Goal: Task Accomplishment & Management: Manage account settings

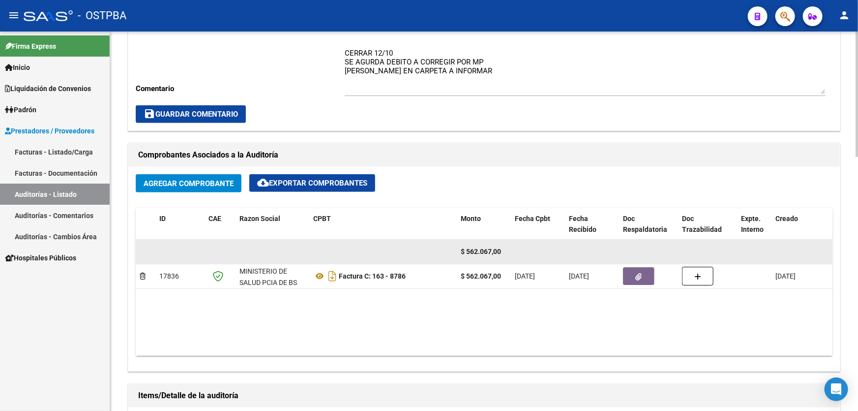
scroll to position [364, 0]
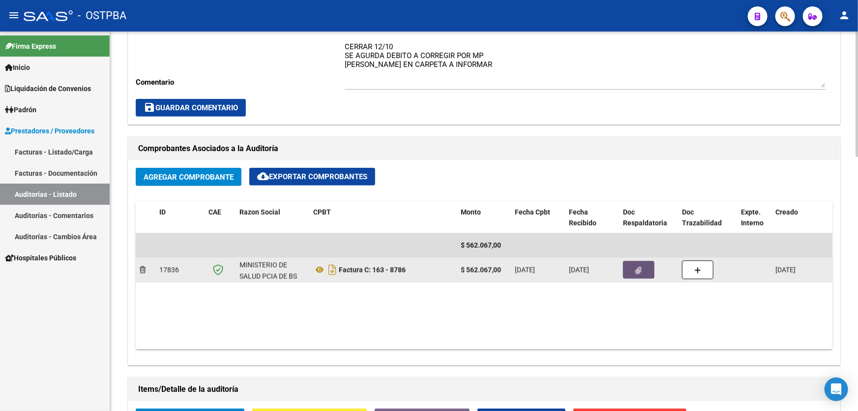
click at [640, 265] on span "button" at bounding box center [639, 269] width 6 height 9
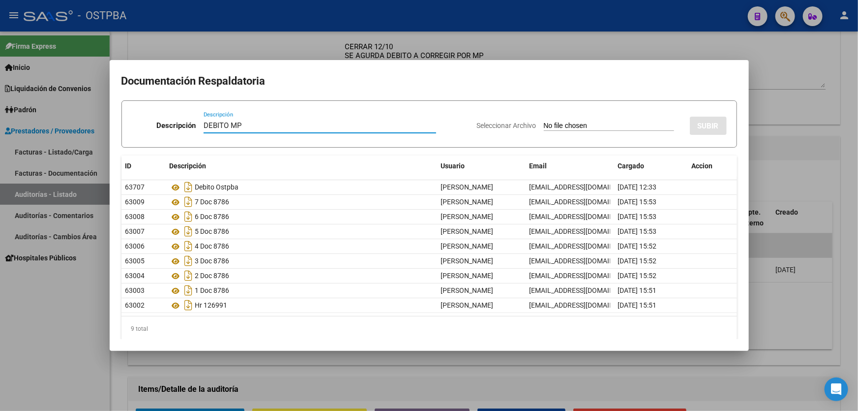
type input "DEBITO MP"
click at [544, 124] on input "Seleccionar Archivo" at bounding box center [609, 126] width 130 height 9
type input "C:\fakepath\DEBITO 12762 FC 8786.pdf"
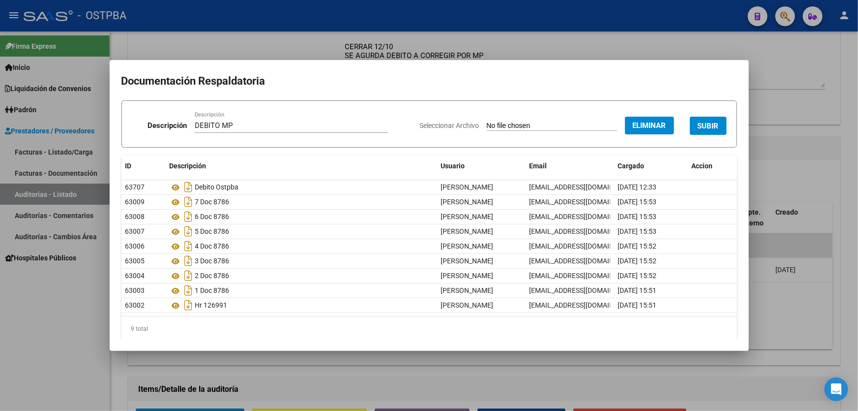
click at [699, 121] on span "SUBIR" at bounding box center [708, 125] width 21 height 9
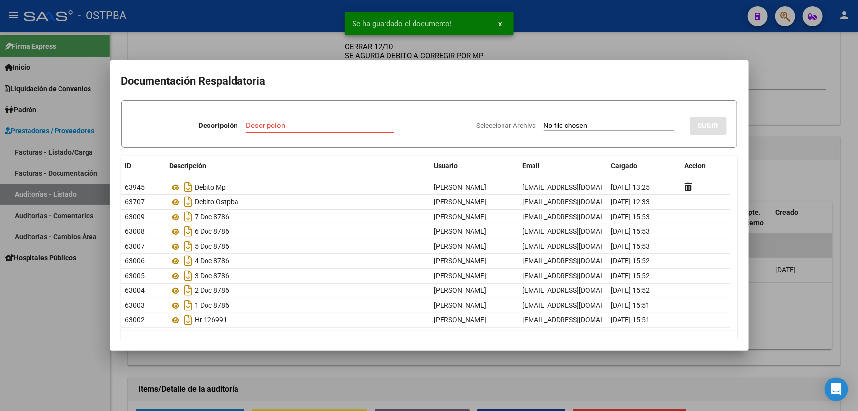
click at [792, 93] on div at bounding box center [429, 205] width 858 height 411
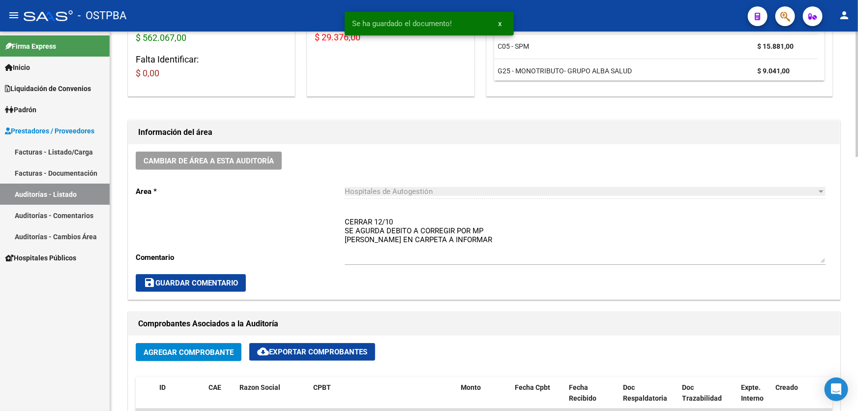
scroll to position [185, 0]
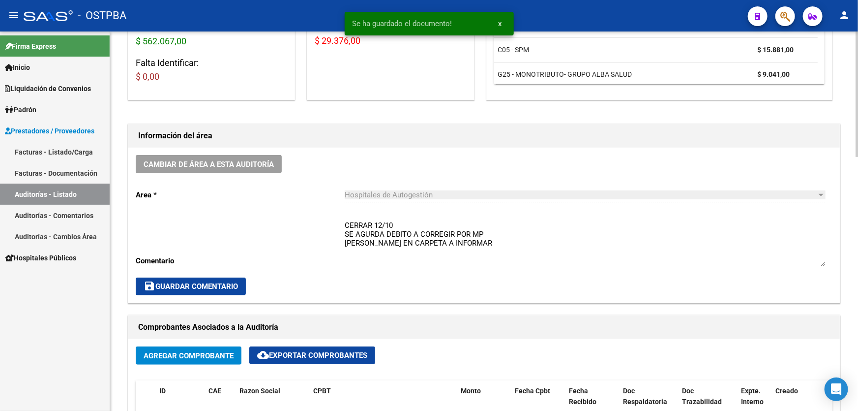
click at [493, 239] on textarea "CERRAR 12/10 SE AGURDA DEBITO A CORREGIR POR MP [PERSON_NAME] EN CARPETA A INFO…" at bounding box center [585, 243] width 481 height 46
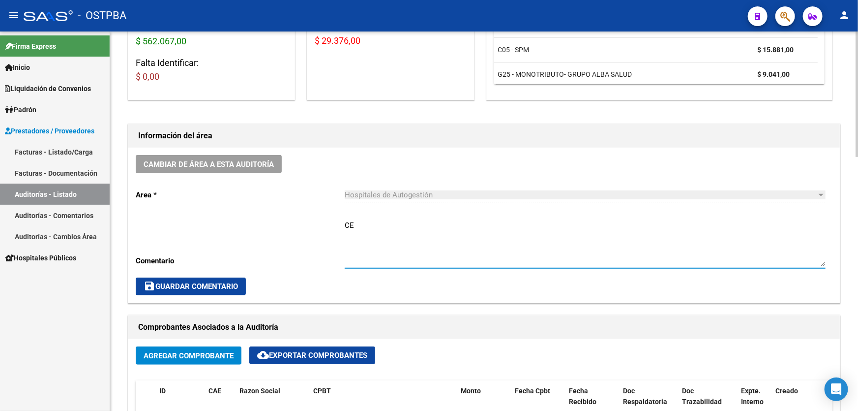
type textarea "C"
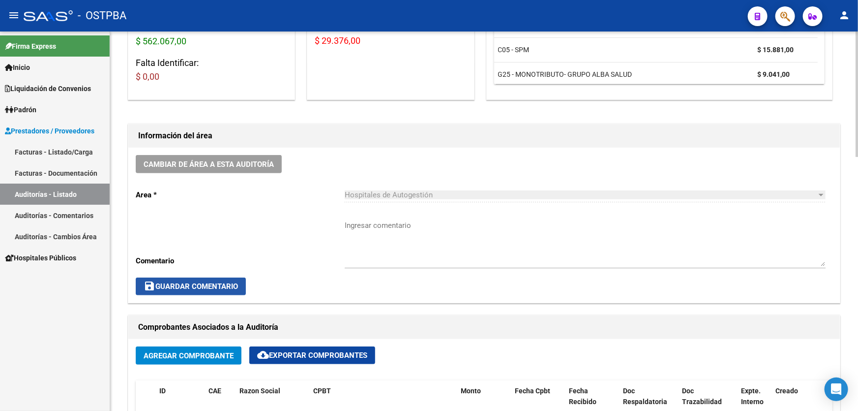
click at [180, 288] on span "save Guardar Comentario" at bounding box center [191, 286] width 94 height 9
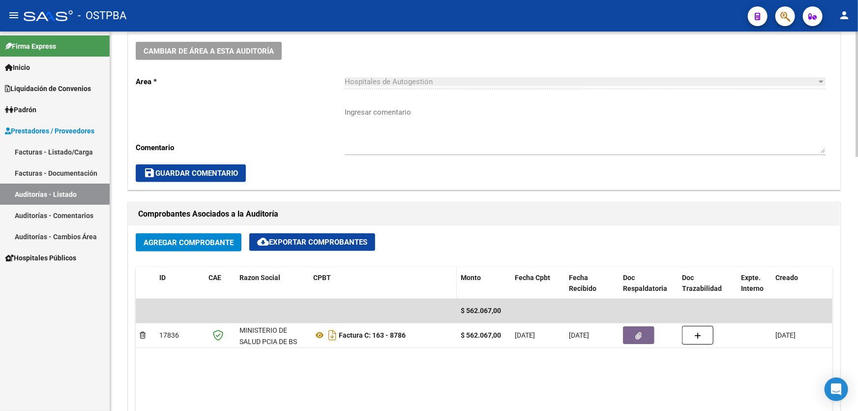
scroll to position [358, 0]
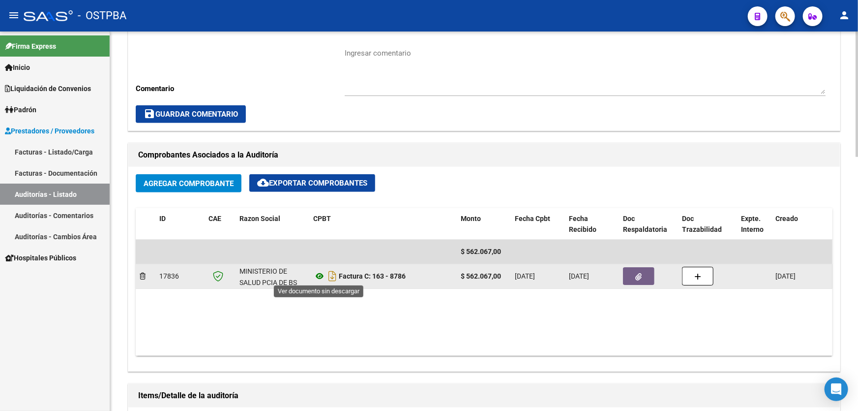
click at [319, 273] on icon at bounding box center [319, 276] width 13 height 12
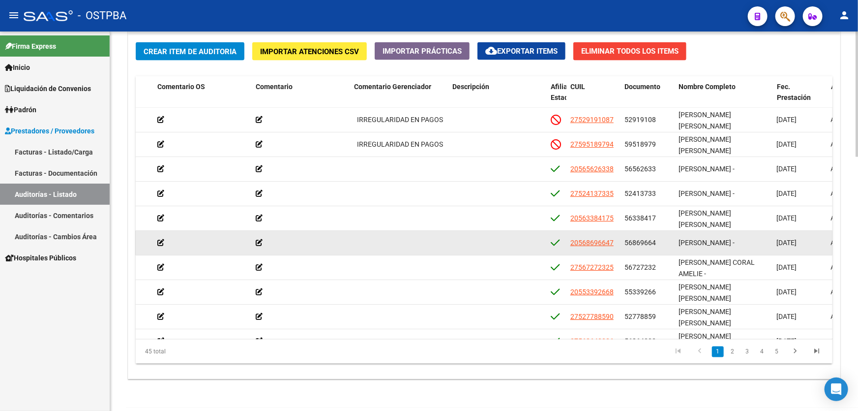
scroll to position [767, 0]
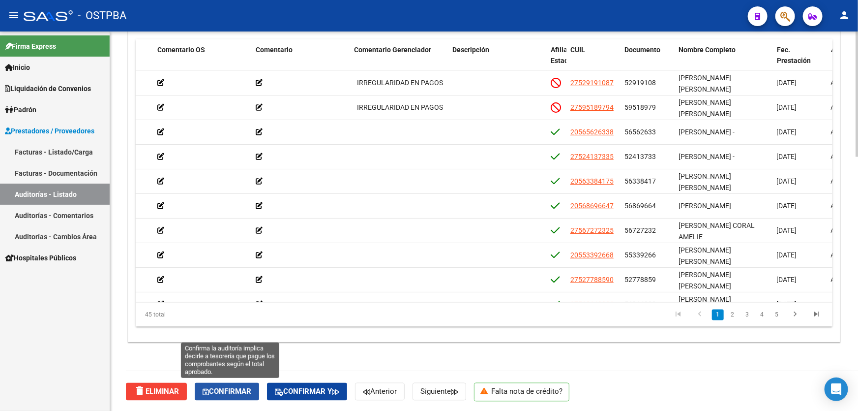
click at [233, 388] on span "Confirmar" at bounding box center [227, 391] width 49 height 9
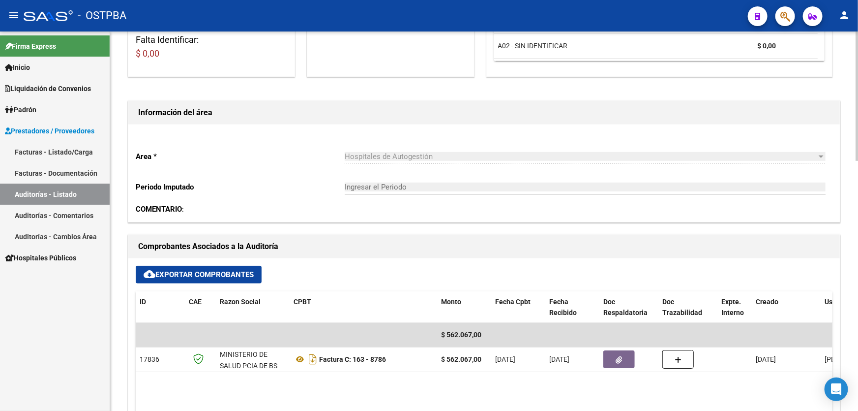
type input "202510"
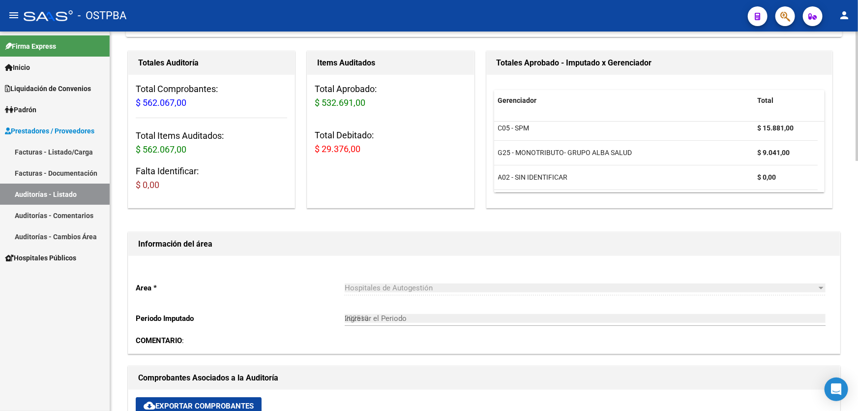
scroll to position [0, 0]
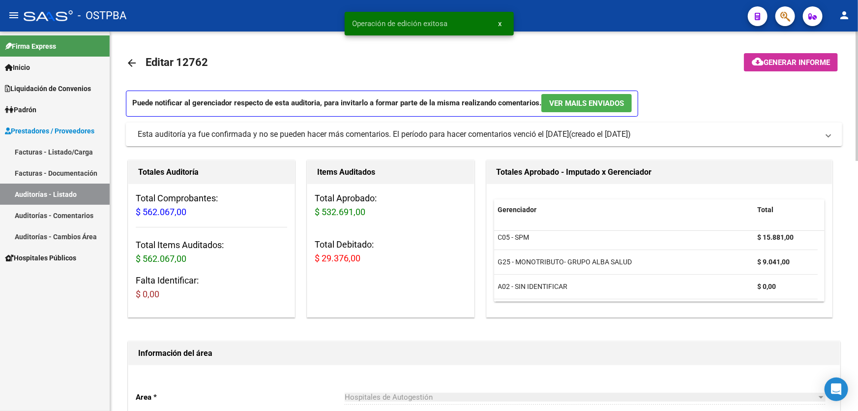
click at [785, 59] on span "Generar informe" at bounding box center [797, 62] width 66 height 9
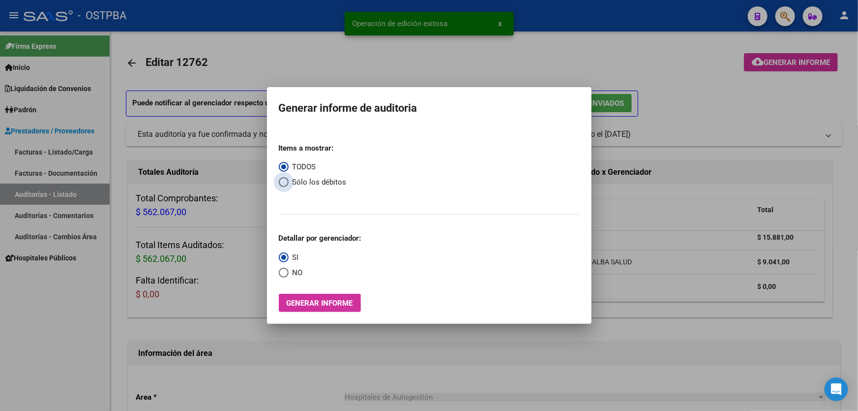
click at [281, 182] on span "Select an option" at bounding box center [284, 182] width 10 height 10
click at [281, 182] on input "Sólo los débitos" at bounding box center [284, 182] width 10 height 10
radio input "true"
click at [282, 273] on span "Select an option" at bounding box center [284, 273] width 10 height 10
click at [282, 273] on input "NO" at bounding box center [284, 273] width 10 height 10
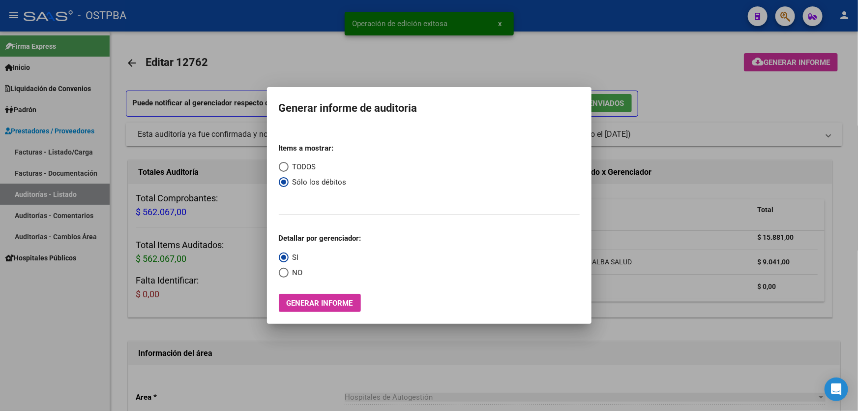
radio input "true"
click at [315, 304] on span "Generar informe" at bounding box center [320, 303] width 66 height 9
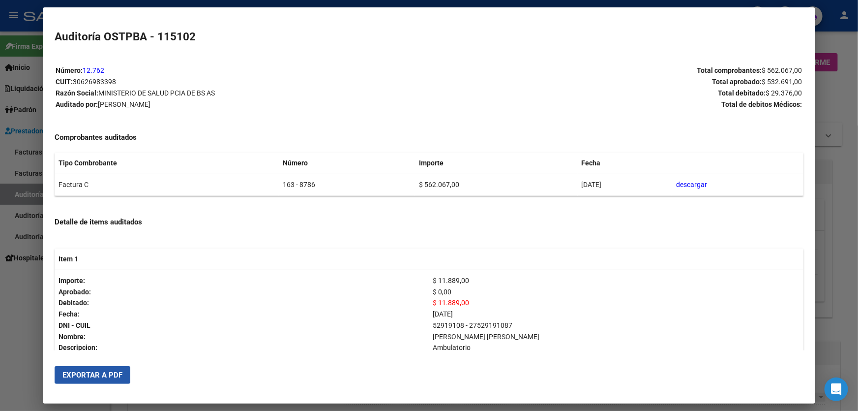
click at [84, 375] on span "Exportar a PDF" at bounding box center [92, 374] width 60 height 9
click at [17, 271] on div at bounding box center [429, 205] width 858 height 411
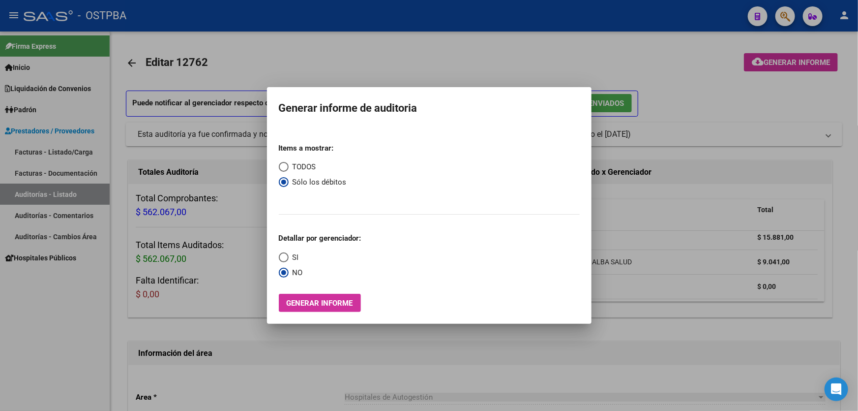
click at [406, 58] on div at bounding box center [429, 205] width 858 height 411
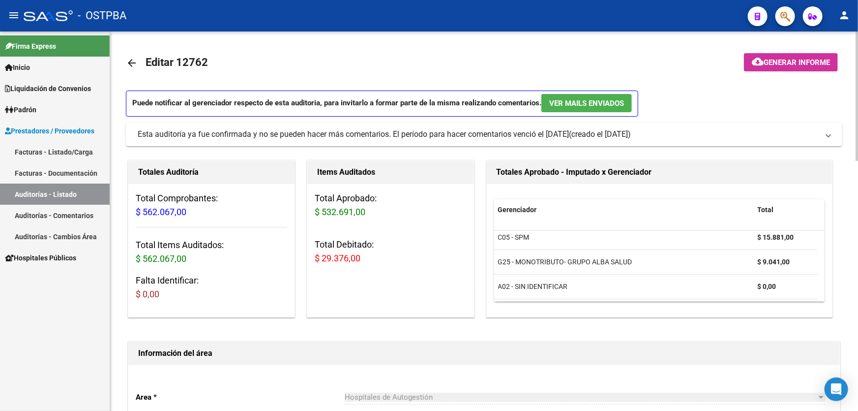
click at [131, 60] on mat-icon "arrow_back" at bounding box center [132, 63] width 12 height 12
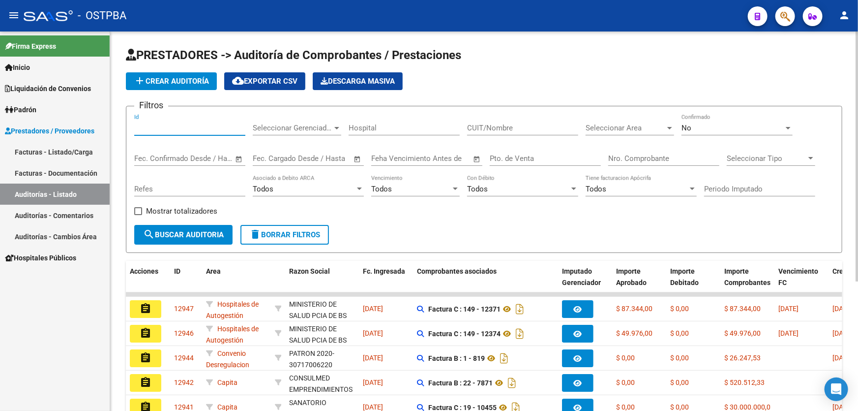
click at [153, 125] on input "Id" at bounding box center [189, 127] width 111 height 9
type input "12739"
click at [719, 123] on div "No" at bounding box center [733, 127] width 102 height 9
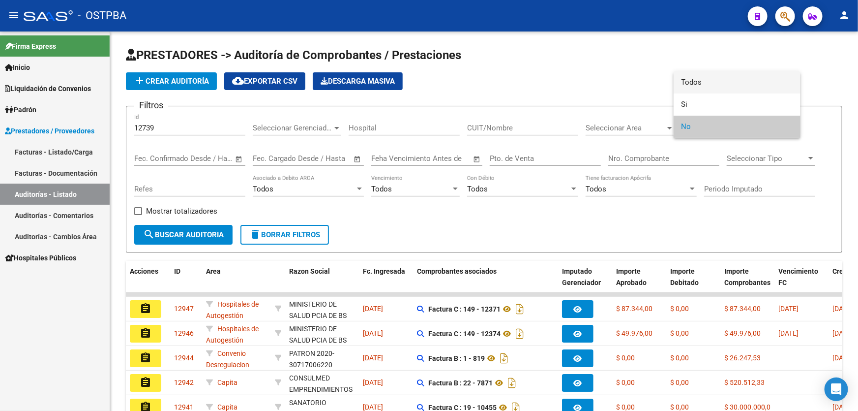
click at [722, 78] on span "Todos" at bounding box center [737, 82] width 111 height 22
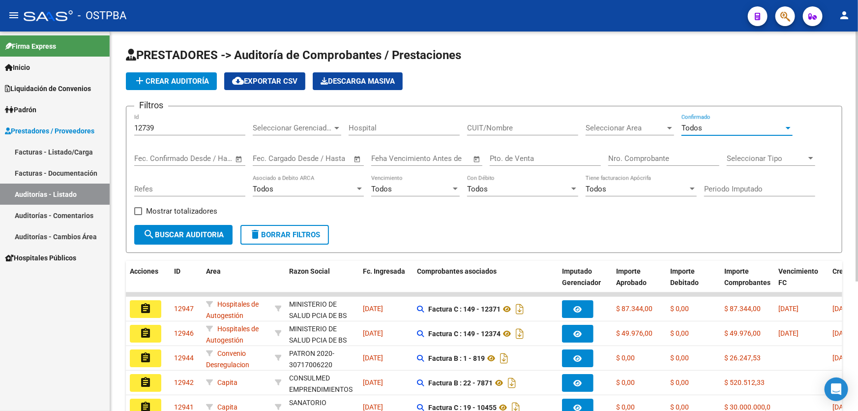
click at [152, 228] on mat-icon "search" at bounding box center [149, 234] width 12 height 12
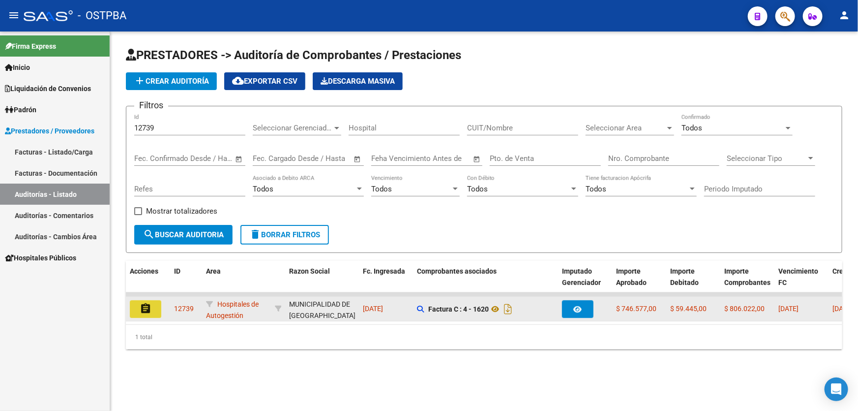
click at [147, 306] on mat-icon "assignment" at bounding box center [146, 309] width 12 height 12
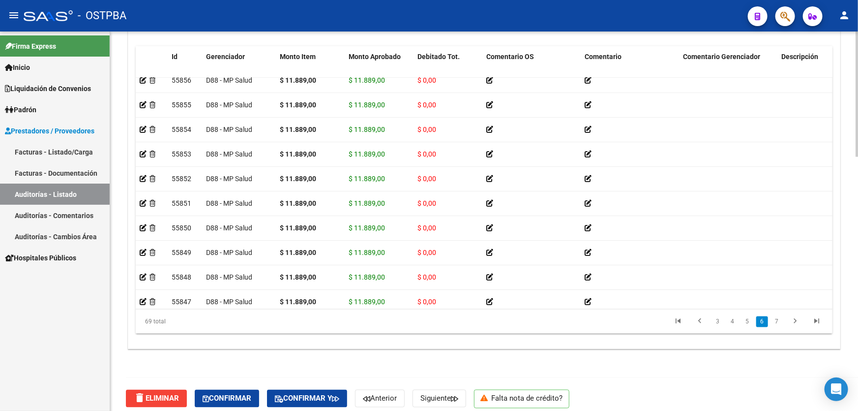
scroll to position [1109, 0]
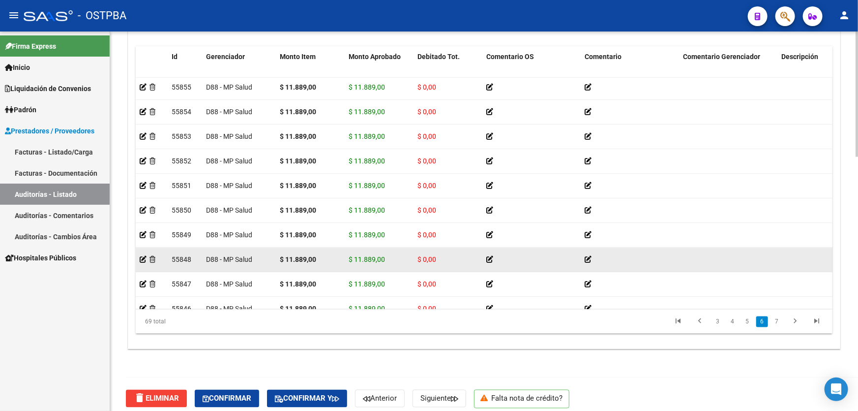
drag, startPoint x: 830, startPoint y: 300, endPoint x: 633, endPoint y: 254, distance: 202.0
click at [628, 255] on div at bounding box center [630, 259] width 91 height 11
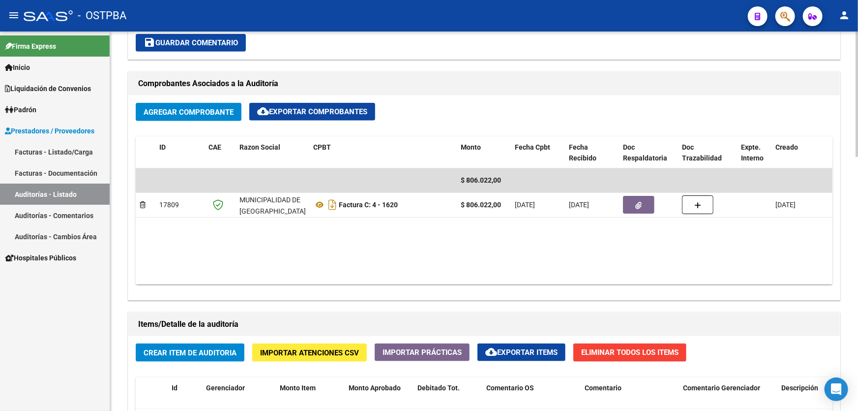
scroll to position [402, 0]
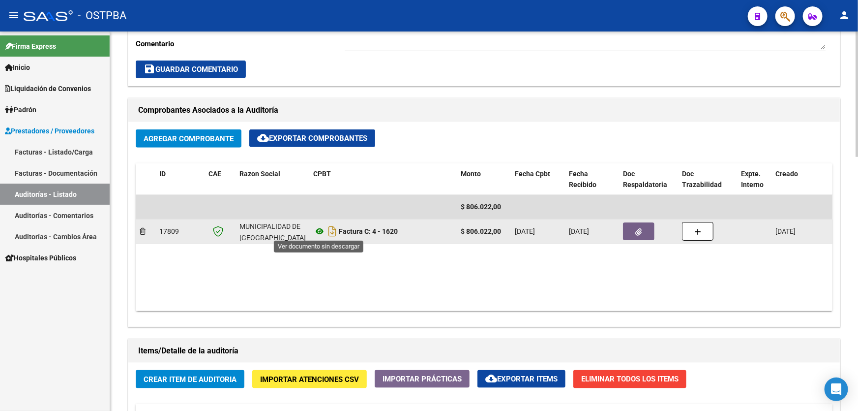
click at [320, 228] on icon at bounding box center [319, 231] width 13 height 12
click at [636, 229] on icon "button" at bounding box center [639, 231] width 6 height 7
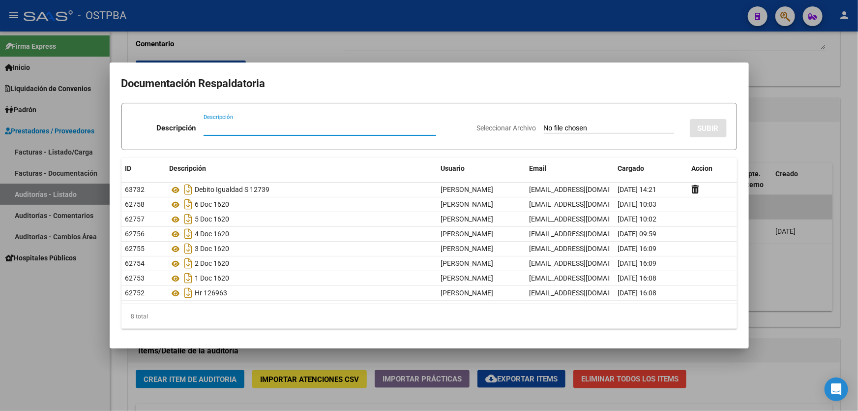
click at [412, 45] on div at bounding box center [429, 205] width 858 height 411
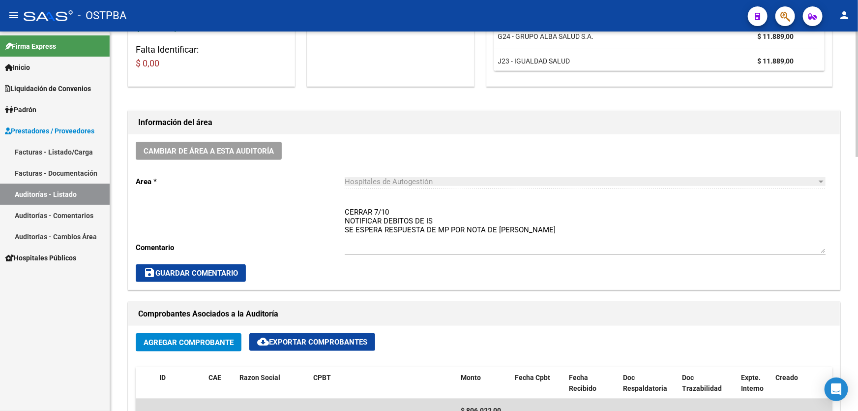
scroll to position [179, 0]
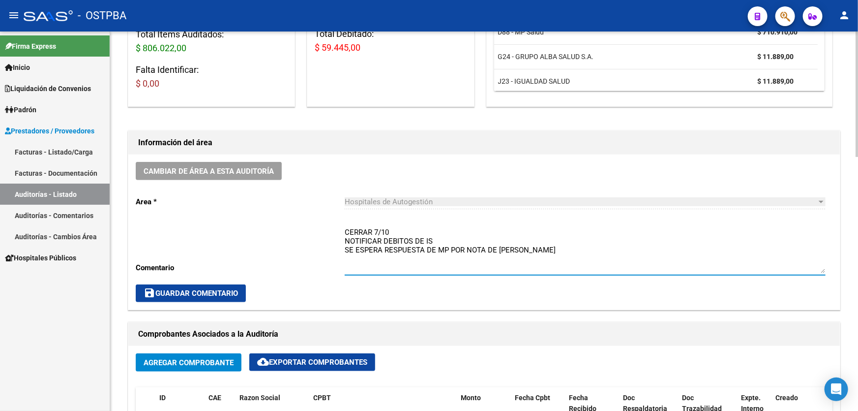
click at [526, 246] on textarea "CERRAR 7/10 NOTIFICAR DEBITOS DE IS SE ESPERA RESPUESTA DE MP POR NOTA DE [PERS…" at bounding box center [585, 250] width 481 height 46
type textarea "C"
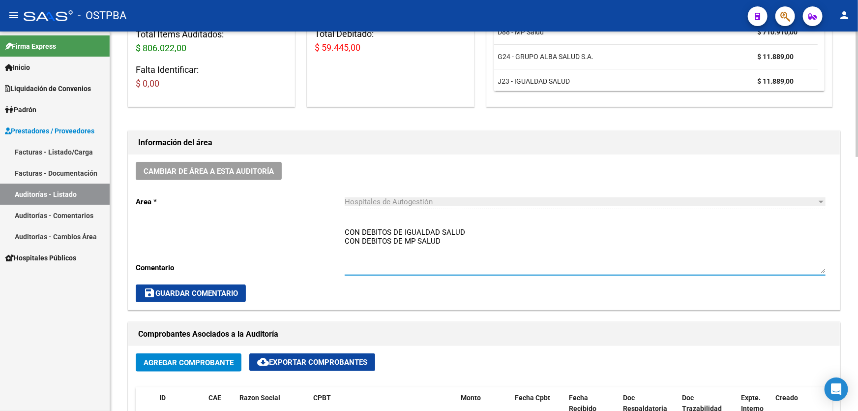
type textarea "CON DEBITOS DE IGUALDAD SALUD CON DEBITOS DE MP SALUD"
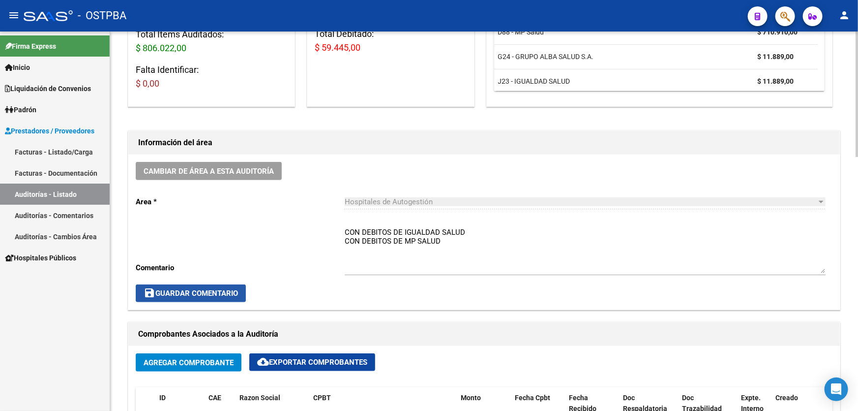
click at [213, 291] on span "save Guardar Comentario" at bounding box center [191, 293] width 94 height 9
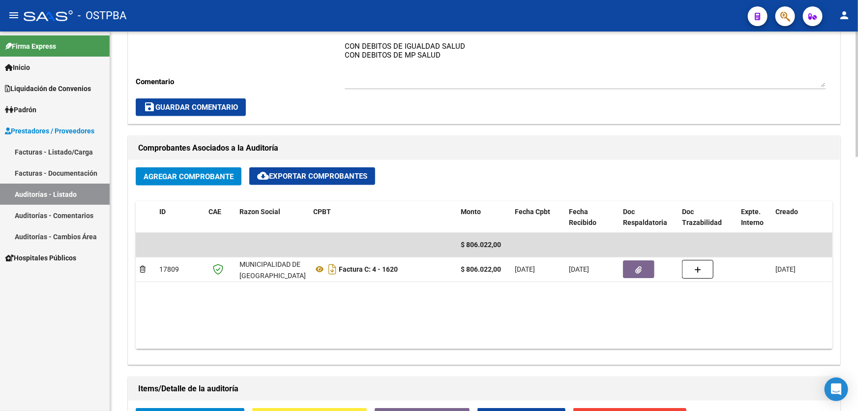
scroll to position [402, 0]
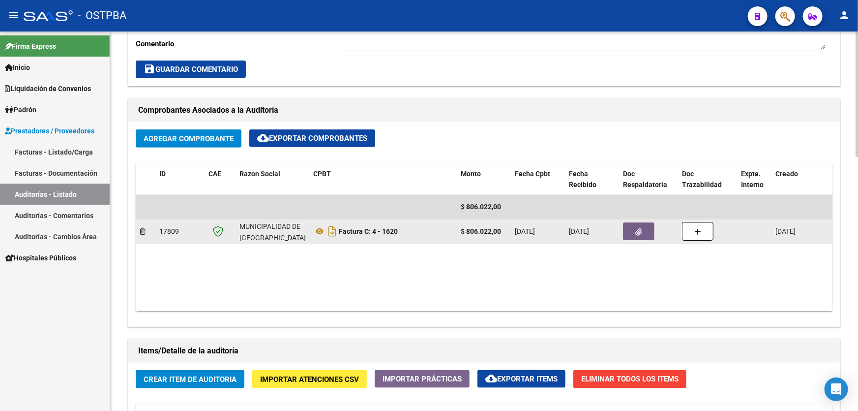
click at [634, 232] on button "button" at bounding box center [638, 231] width 31 height 18
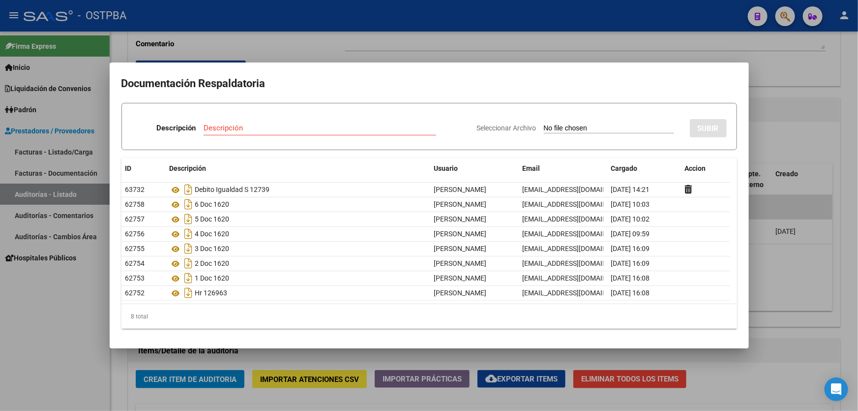
click at [400, 46] on div at bounding box center [429, 205] width 858 height 411
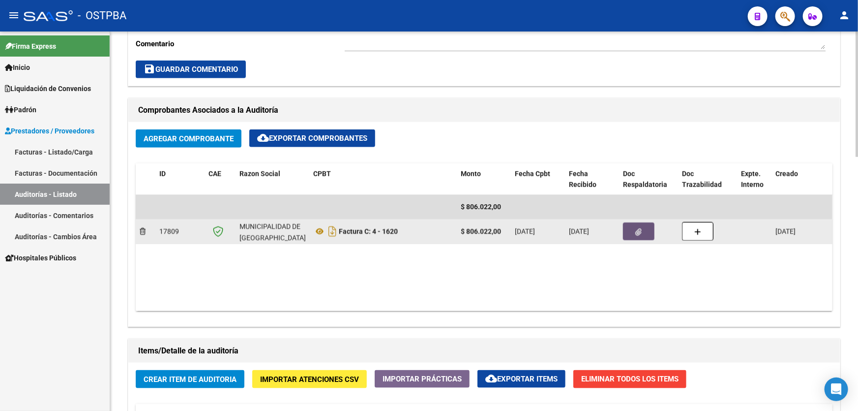
click at [649, 229] on button "button" at bounding box center [638, 231] width 31 height 18
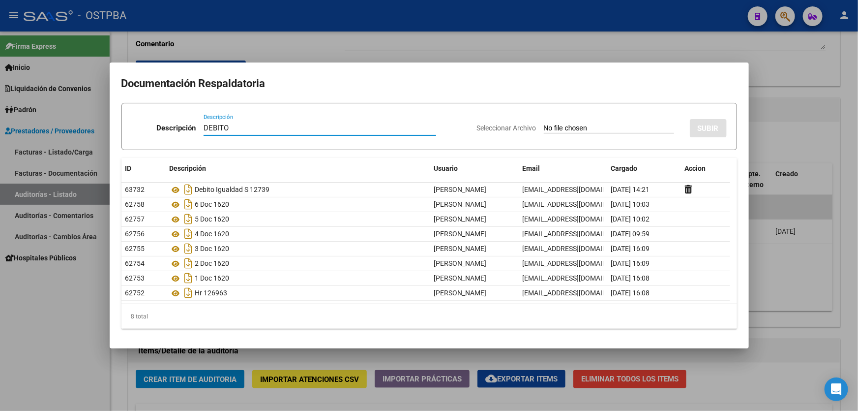
type input "DEBITO"
click at [544, 125] on input "Seleccionar Archivo" at bounding box center [609, 128] width 130 height 9
type input "C:\fakepath\DEBITO MP 12739.pdf"
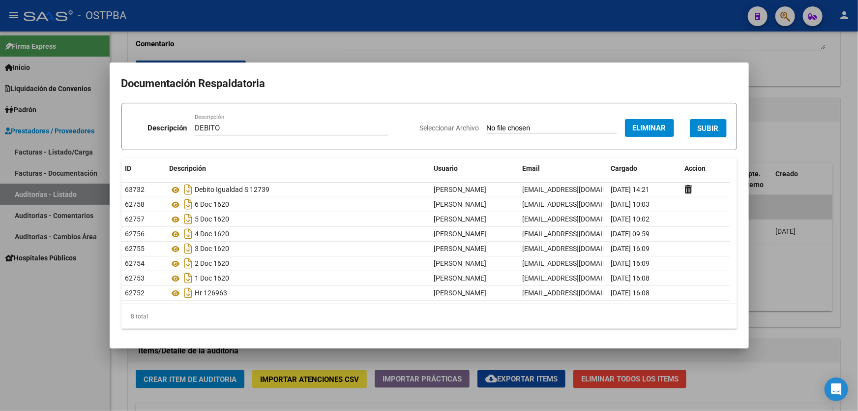
click at [712, 127] on span "SUBIR" at bounding box center [708, 128] width 21 height 9
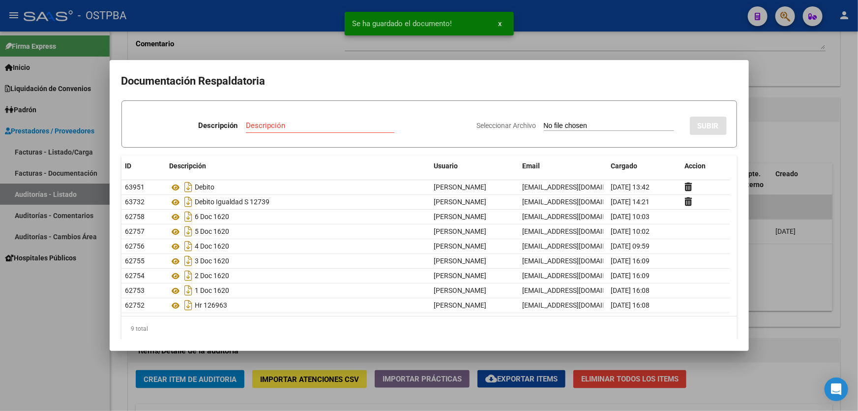
click at [786, 136] on div at bounding box center [429, 205] width 858 height 411
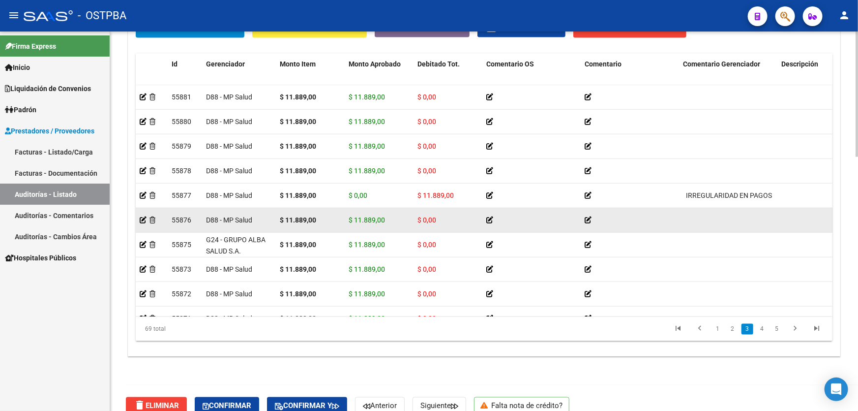
scroll to position [767, 0]
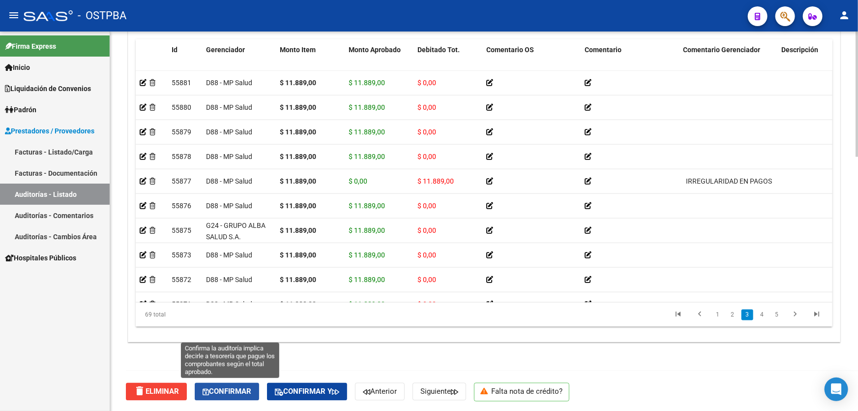
click at [235, 390] on span "Confirmar" at bounding box center [227, 391] width 49 height 9
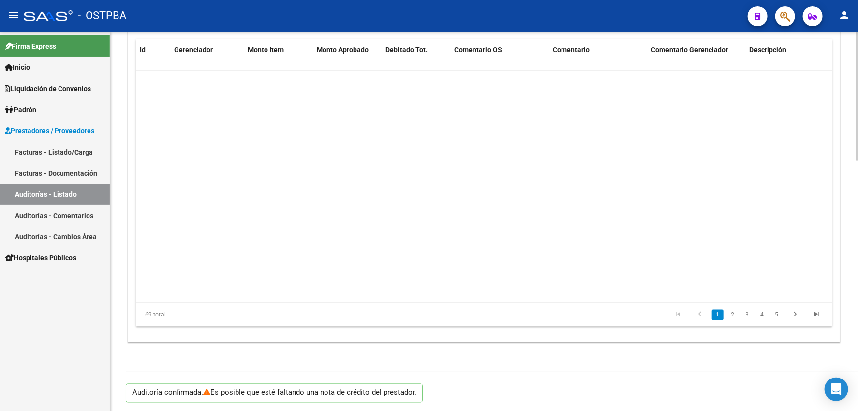
scroll to position [0, 0]
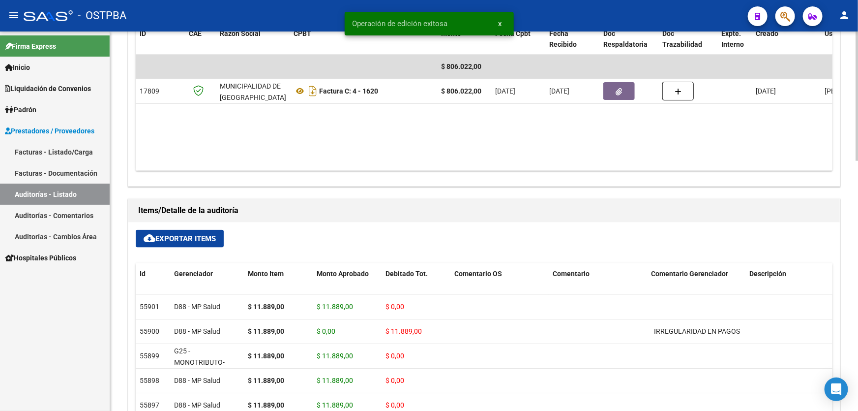
type input "202510"
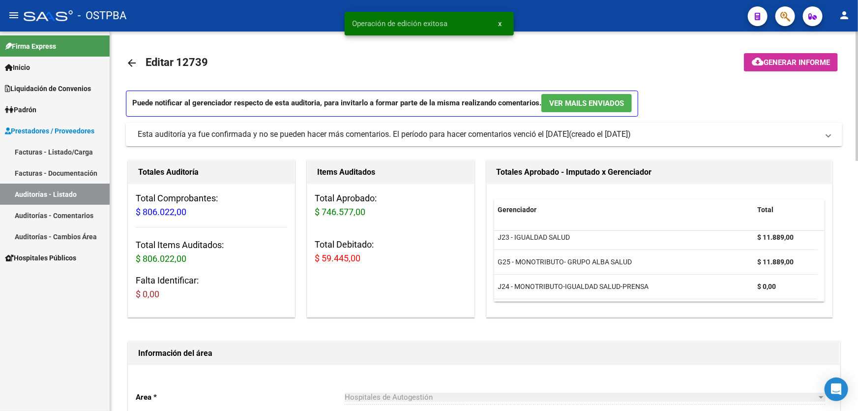
click at [132, 64] on mat-icon "arrow_back" at bounding box center [132, 63] width 12 height 12
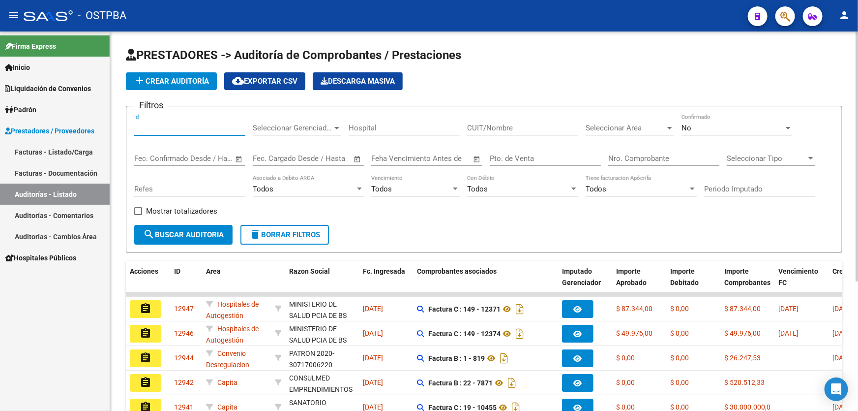
click at [144, 125] on input "Id" at bounding box center [189, 127] width 111 height 9
type input "12703"
click at [697, 125] on div "No" at bounding box center [733, 127] width 102 height 9
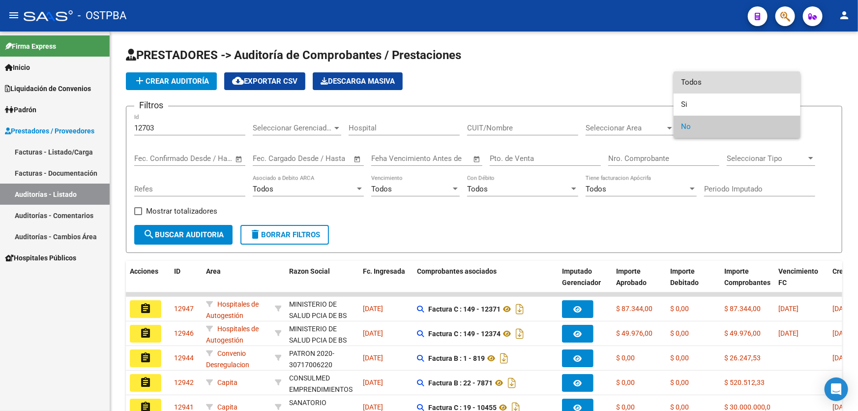
click at [710, 83] on span "Todos" at bounding box center [737, 82] width 111 height 22
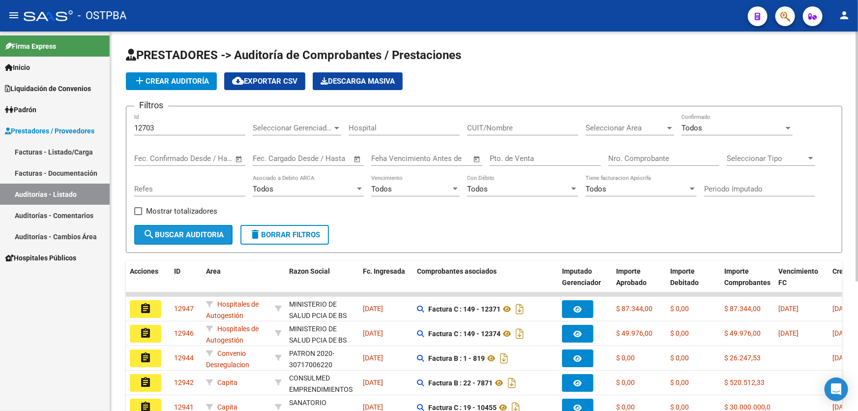
click at [170, 230] on span "search Buscar Auditoria" at bounding box center [183, 234] width 81 height 9
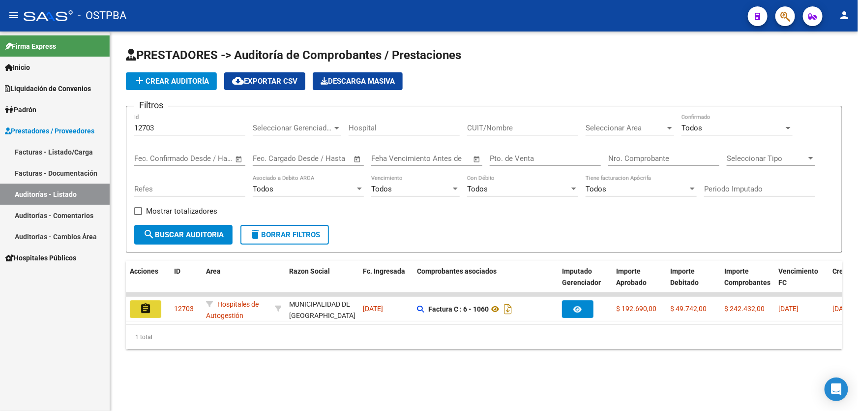
drag, startPoint x: 139, startPoint y: 305, endPoint x: 143, endPoint y: 295, distance: 10.9
click at [140, 304] on mat-icon "assignment" at bounding box center [146, 309] width 12 height 12
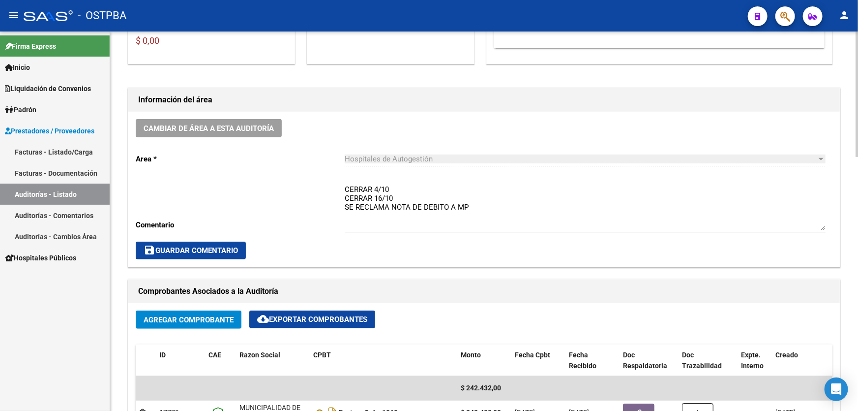
scroll to position [223, 0]
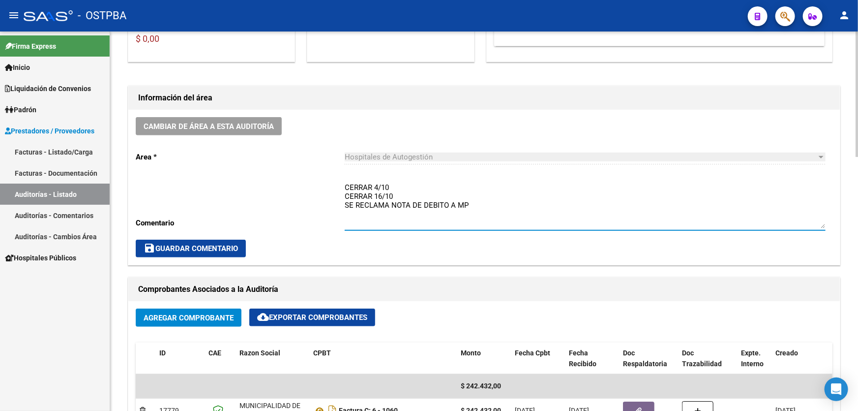
click at [473, 206] on textarea "CERRAR 4/10 CERRAR 16/10 SE RECLAMA NOTA DE DEBITO A MP" at bounding box center [585, 205] width 481 height 46
type textarea "C"
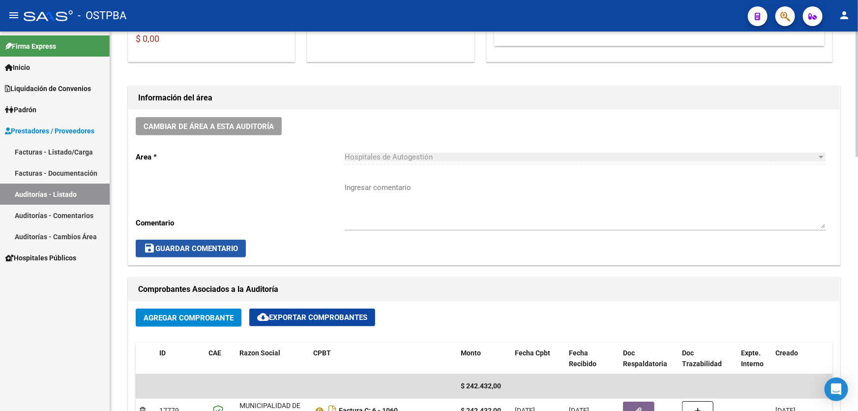
click at [177, 247] on span "save Guardar Comentario" at bounding box center [191, 248] width 94 height 9
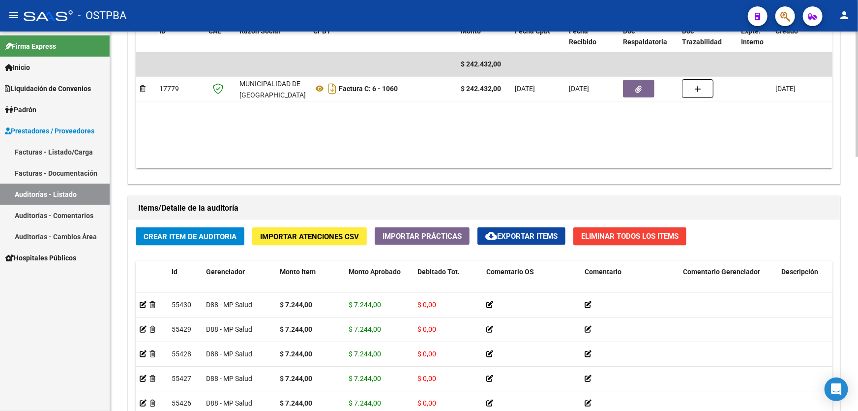
scroll to position [543, 0]
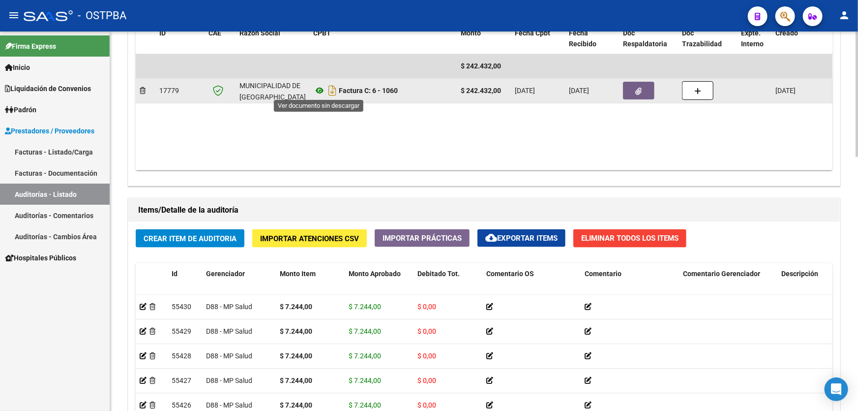
click at [319, 91] on icon at bounding box center [319, 91] width 13 height 12
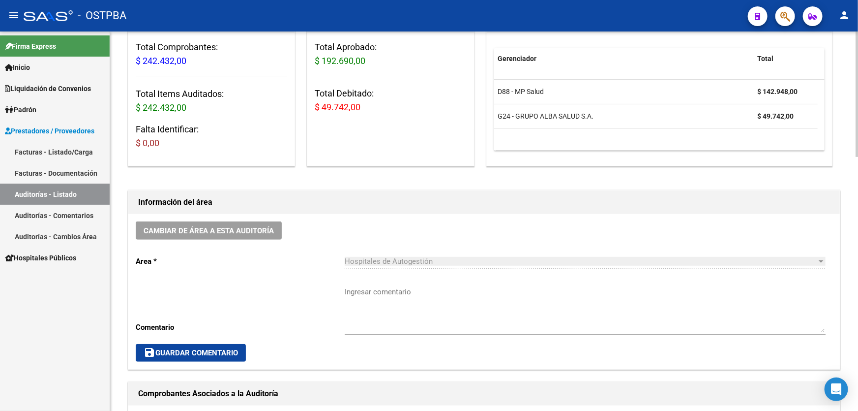
scroll to position [275, 0]
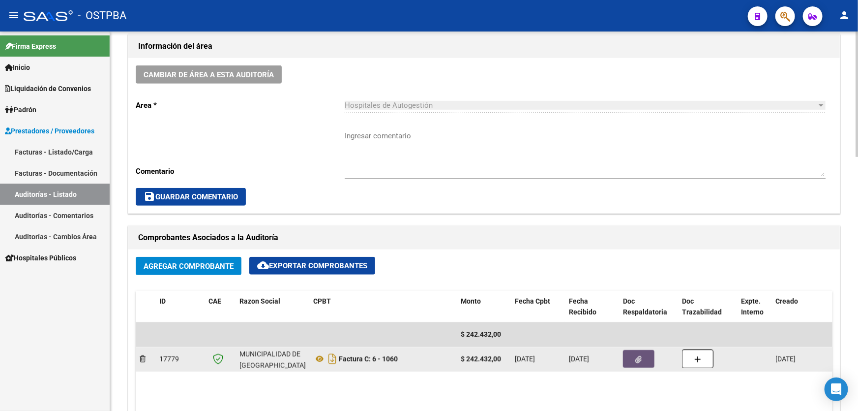
click at [636, 362] on button "button" at bounding box center [638, 359] width 31 height 18
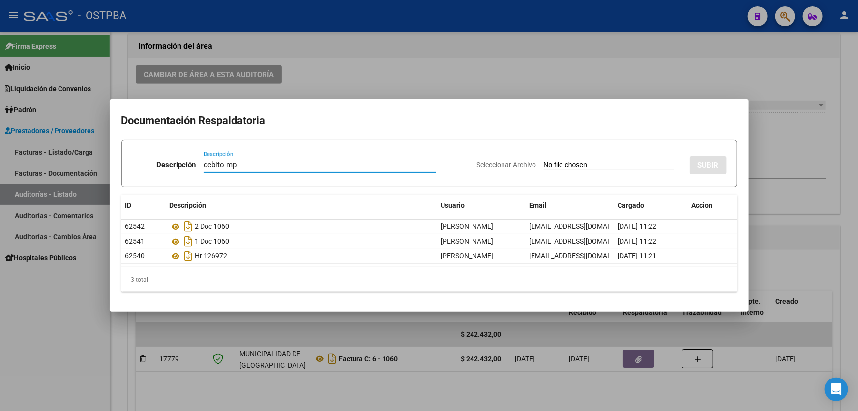
type input "debito mp"
click at [552, 162] on input "Seleccionar Archivo" at bounding box center [609, 165] width 130 height 9
type input "C:\fakepath\debito MP 12703.pdf"
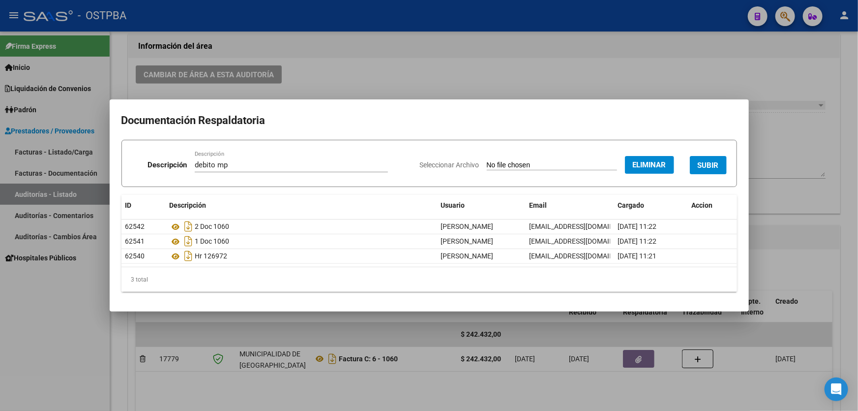
click at [706, 162] on span "SUBIR" at bounding box center [708, 165] width 21 height 9
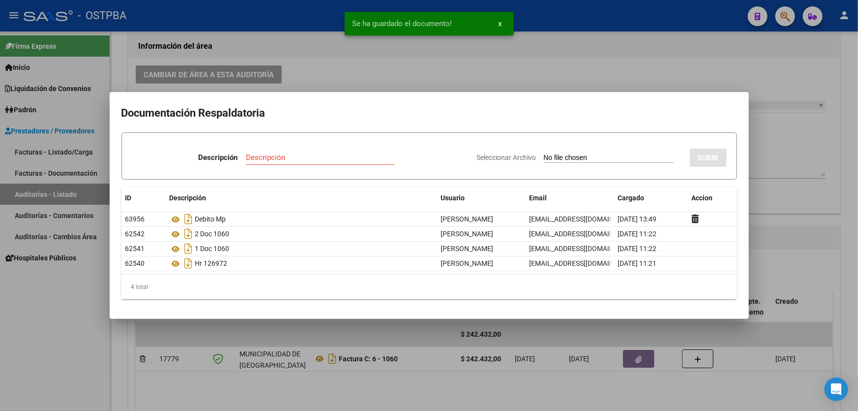
click at [797, 206] on div at bounding box center [429, 205] width 858 height 411
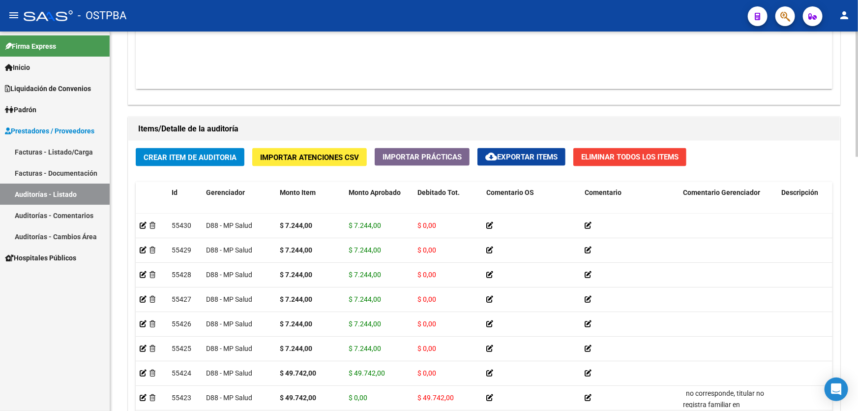
scroll to position [760, 0]
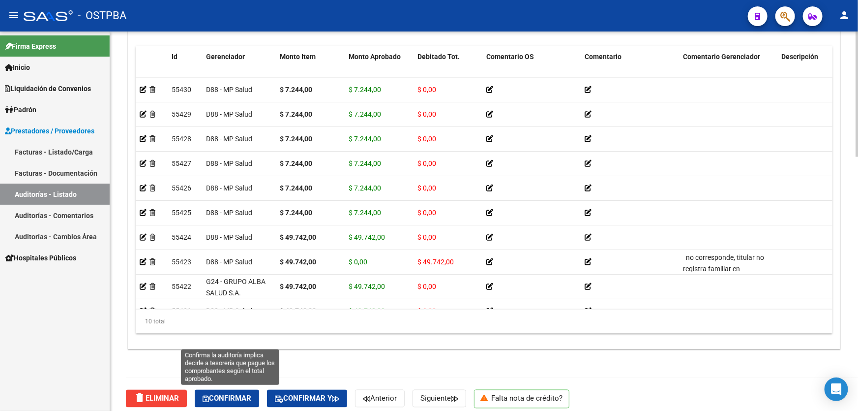
click at [235, 394] on span "Confirmar" at bounding box center [227, 398] width 49 height 9
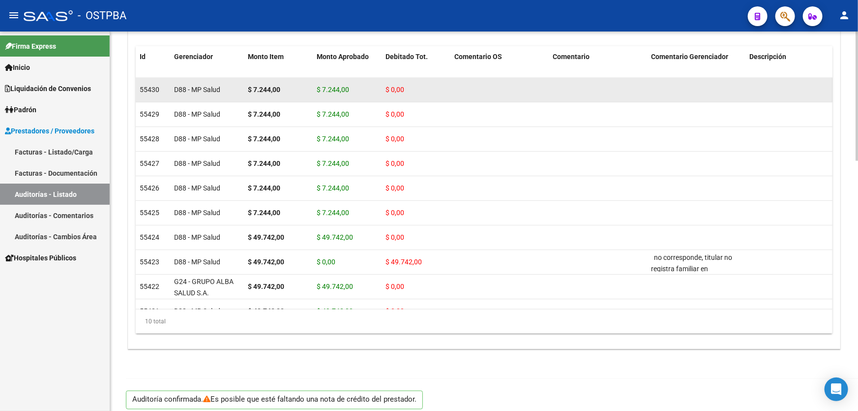
type input "202510"
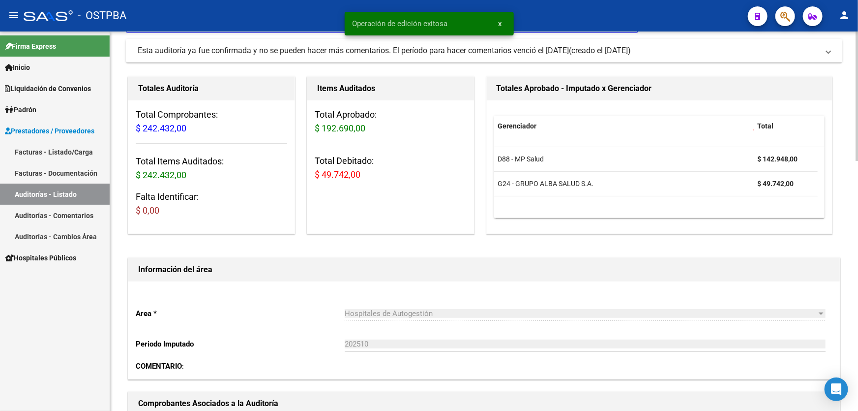
scroll to position [0, 0]
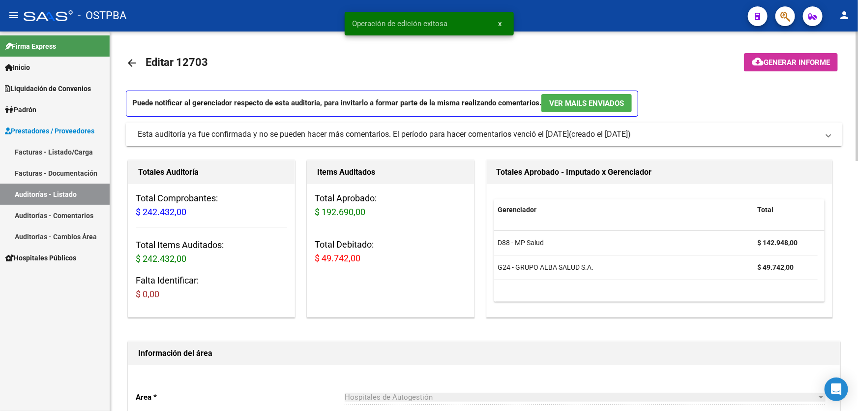
click at [130, 61] on mat-icon "arrow_back" at bounding box center [132, 63] width 12 height 12
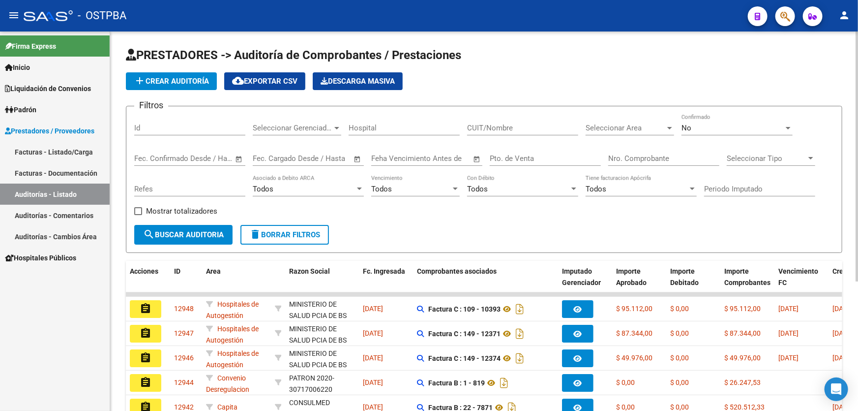
click at [162, 128] on input "Id" at bounding box center [189, 127] width 111 height 9
type input "12755"
click at [722, 127] on div "No" at bounding box center [733, 127] width 102 height 9
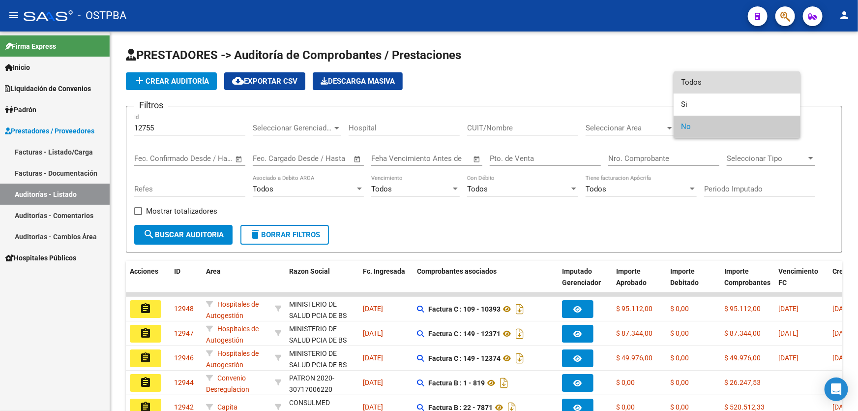
click at [738, 75] on span "Todos" at bounding box center [737, 82] width 111 height 22
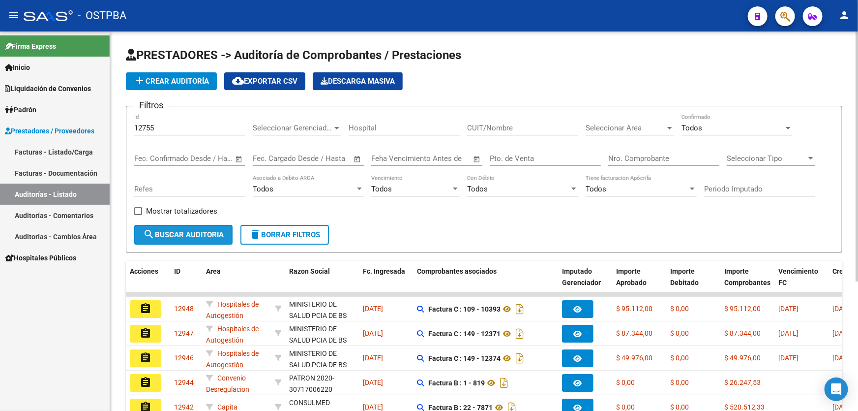
click at [199, 237] on span "search Buscar Auditoria" at bounding box center [183, 234] width 81 height 9
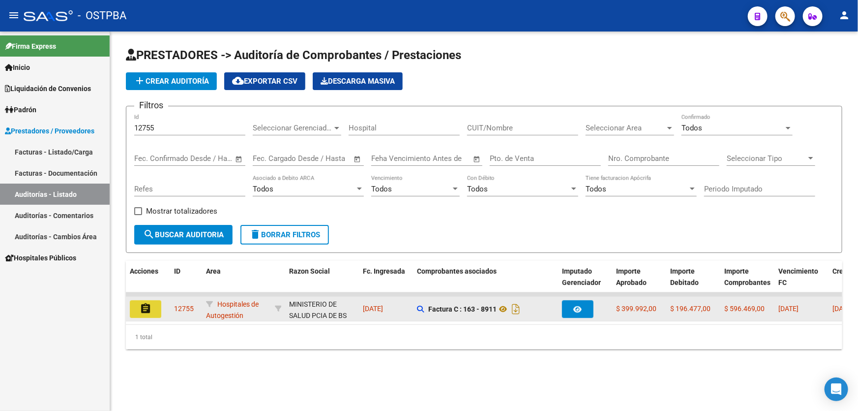
click at [144, 304] on mat-icon "assignment" at bounding box center [146, 309] width 12 height 12
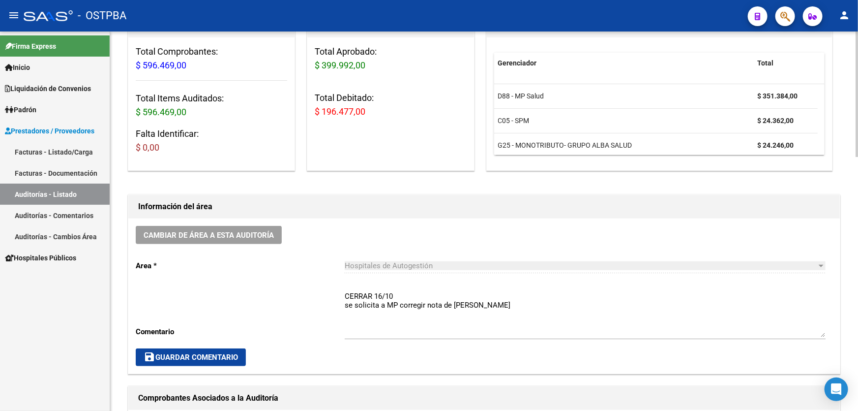
scroll to position [223, 0]
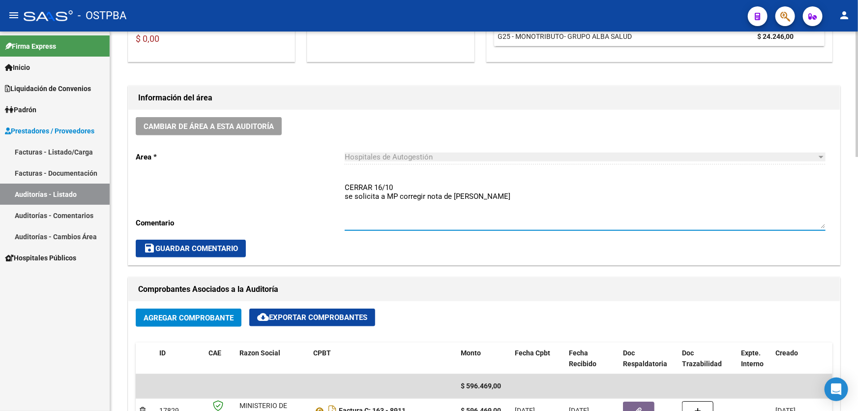
click at [480, 197] on textarea "CERRAR 16/10 se solicita a MP corregir nota de [PERSON_NAME]" at bounding box center [585, 205] width 481 height 46
type textarea "C"
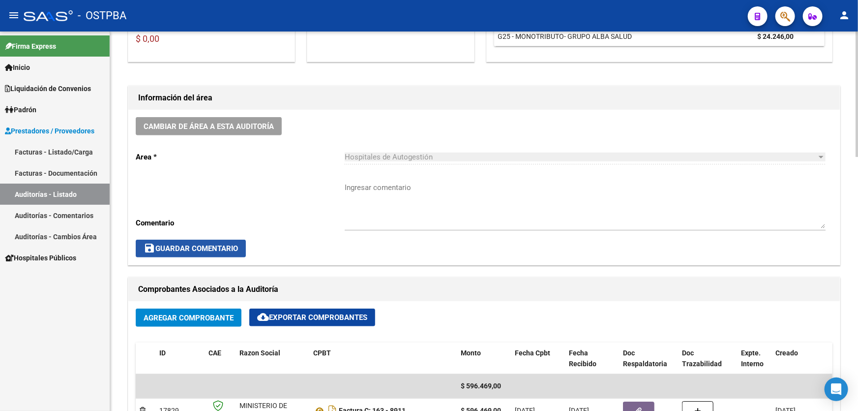
click at [184, 245] on span "save Guardar Comentario" at bounding box center [191, 248] width 94 height 9
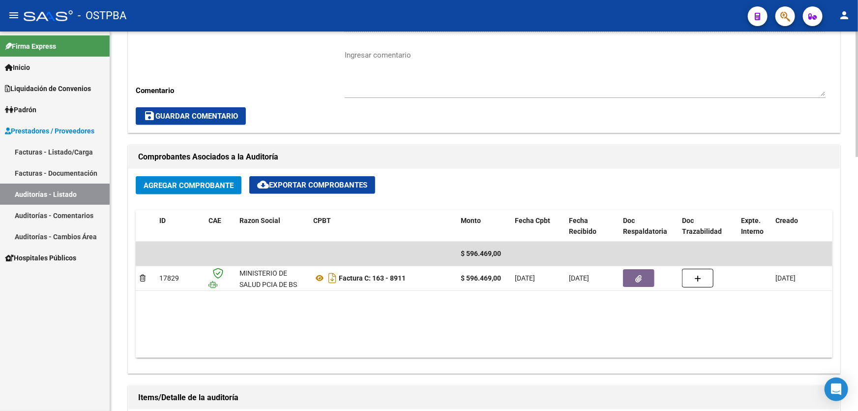
scroll to position [358, 0]
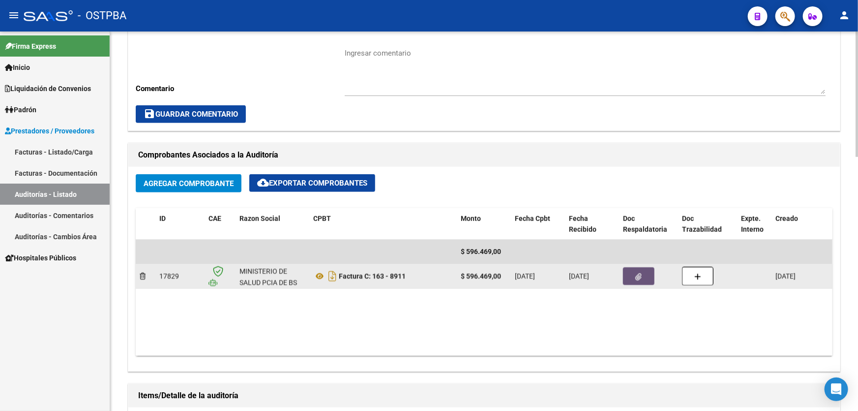
click at [645, 276] on button "button" at bounding box center [638, 276] width 31 height 18
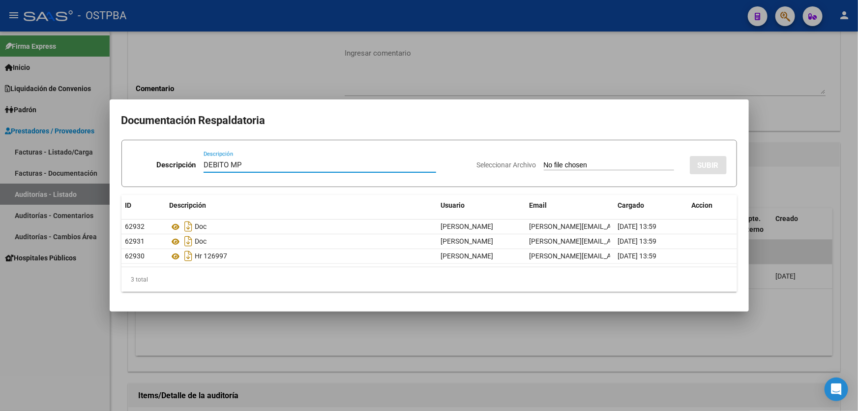
type input "DEBITO MP"
click at [544, 161] on input "Seleccionar Archivo" at bounding box center [609, 165] width 130 height 9
type input "C:\fakepath\debito mp 12755.pdf"
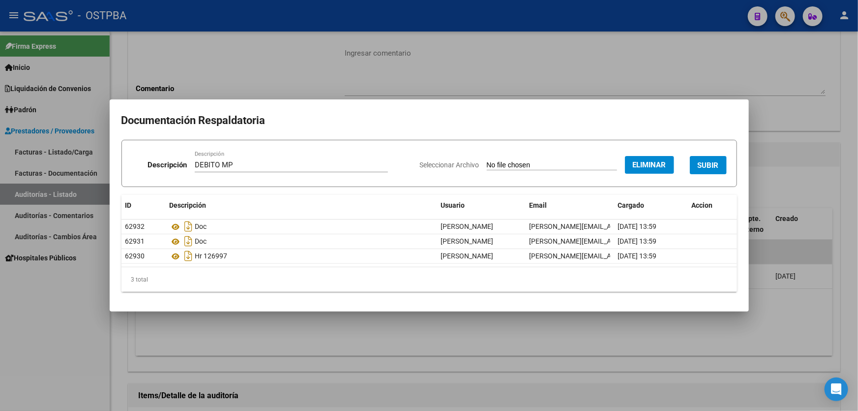
click at [714, 165] on span "SUBIR" at bounding box center [708, 165] width 21 height 9
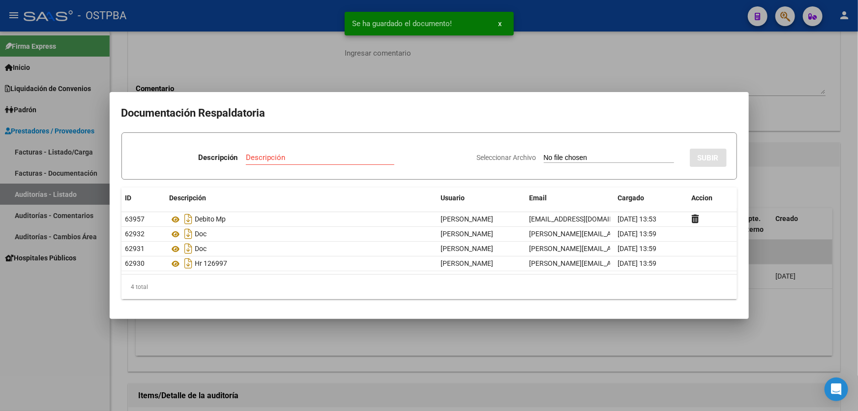
click at [803, 182] on div at bounding box center [429, 205] width 858 height 411
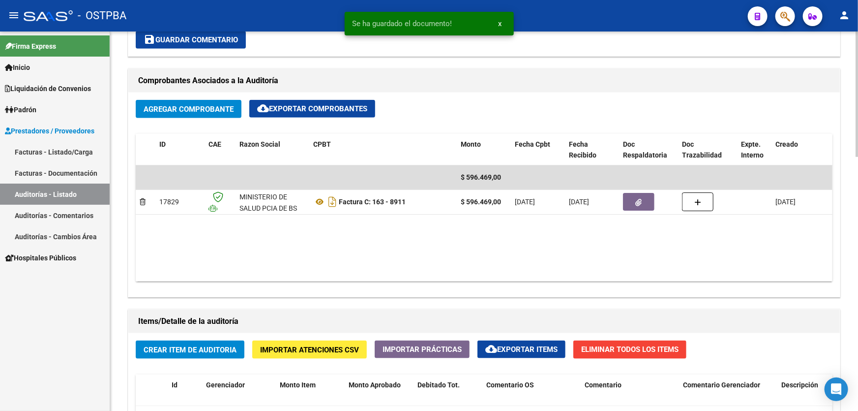
scroll to position [492, 0]
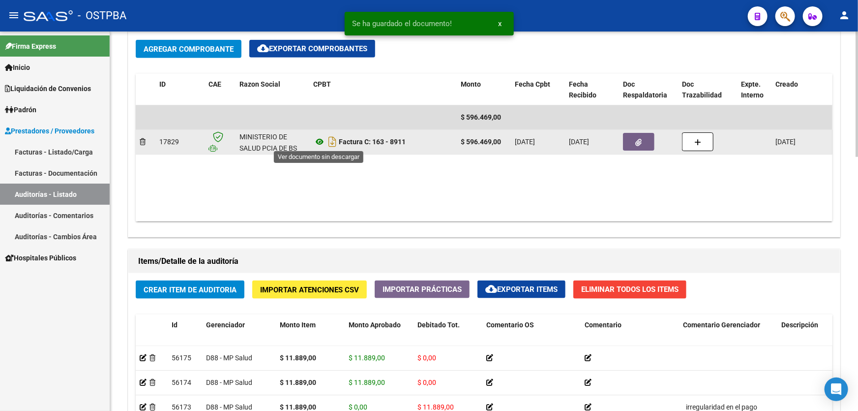
click at [319, 142] on icon at bounding box center [319, 142] width 13 height 12
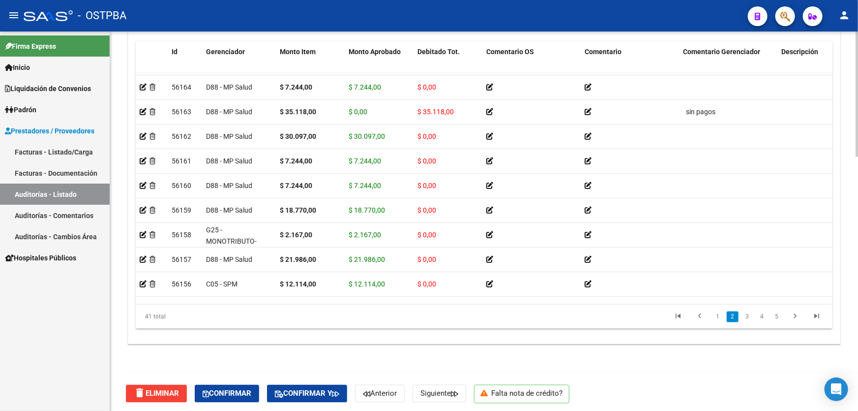
scroll to position [767, 0]
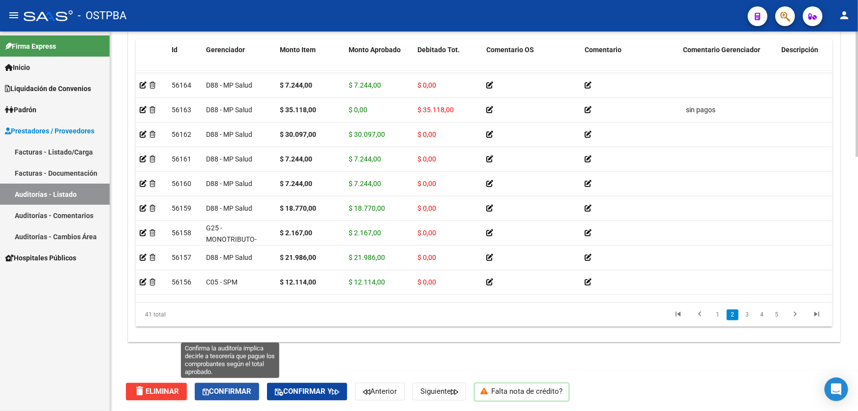
click at [229, 388] on span "Confirmar" at bounding box center [227, 391] width 49 height 9
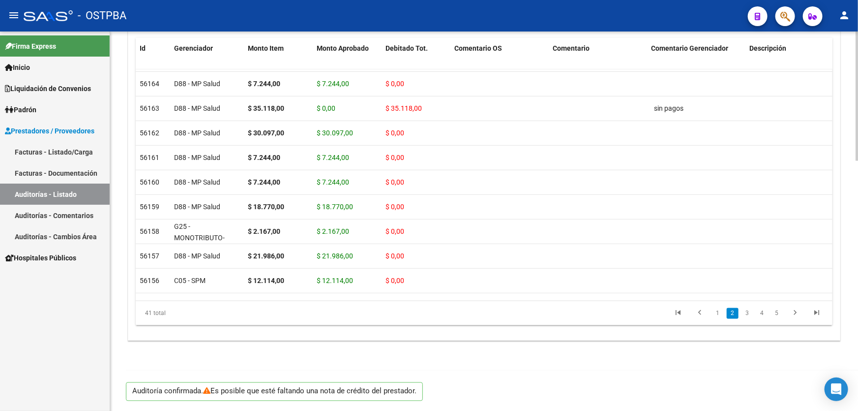
scroll to position [733, 0]
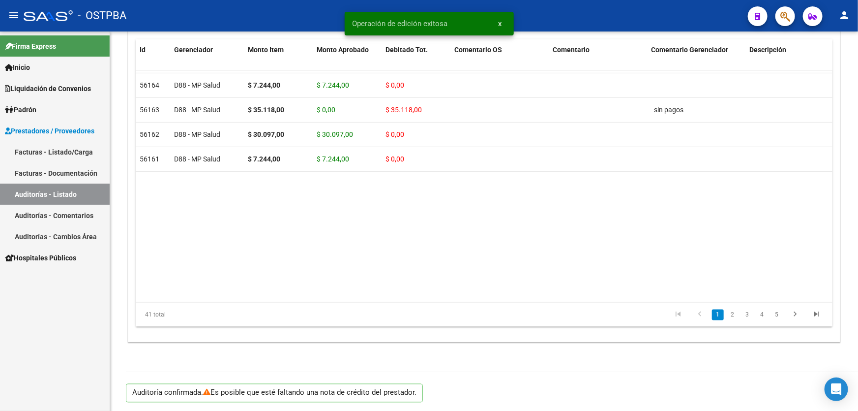
type input "202510"
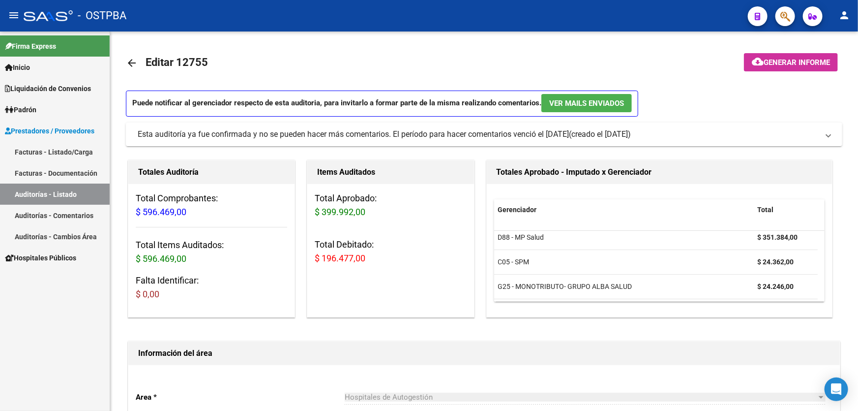
scroll to position [0, 0]
click at [130, 61] on mat-icon "arrow_back" at bounding box center [132, 63] width 12 height 12
